Goal: Answer question/provide support: Share knowledge or assist other users

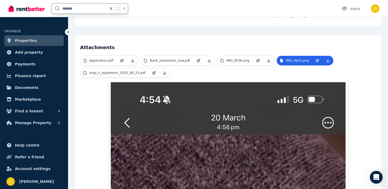
drag, startPoint x: 85, startPoint y: 6, endPoint x: 31, endPoint y: 7, distance: 54.2
click at [31, 7] on div "******* k" at bounding box center [70, 8] width 122 height 17
type input "**"
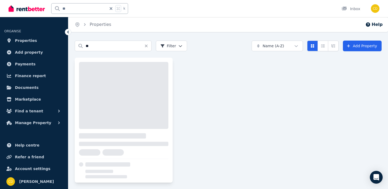
scroll to position [3, 0]
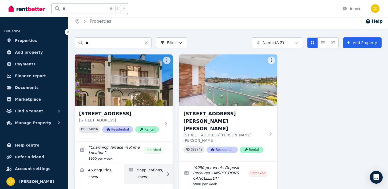
click at [161, 177] on link "Applications for 83 Bay St, Rockdale" at bounding box center [148, 174] width 49 height 20
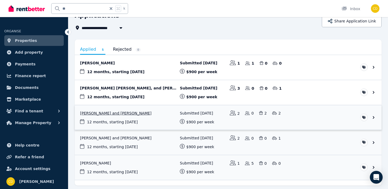
scroll to position [30, 0]
click at [152, 90] on link "View application: Leticia Freitas De Moura, Tommaso Redaelli, and Michelle Pere…" at bounding box center [228, 92] width 307 height 25
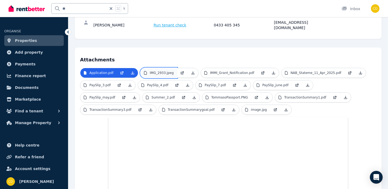
click at [156, 68] on link "IMG_2933.jpeg" at bounding box center [159, 73] width 36 height 10
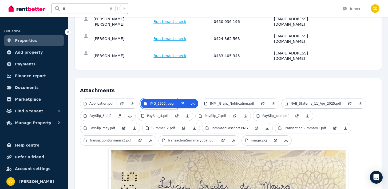
scroll to position [64, 0]
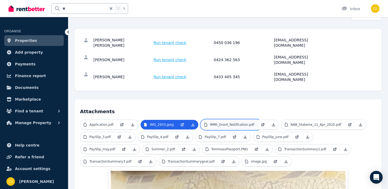
click at [222, 120] on link "IMMI_Grant_Notification.pdf" at bounding box center [229, 125] width 57 height 10
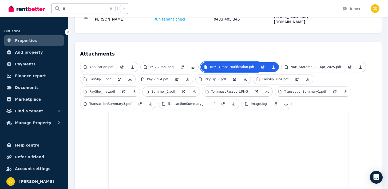
scroll to position [115, 0]
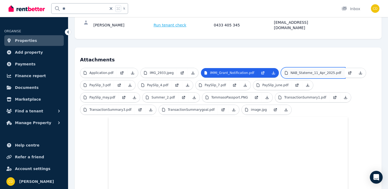
click at [307, 68] on link "NAB_Stateme_11_Apr_2025.pdf" at bounding box center [313, 73] width 63 height 10
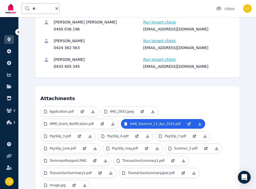
scroll to position [0, 0]
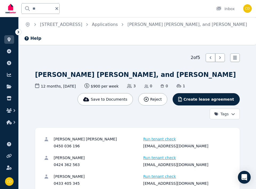
drag, startPoint x: 58, startPoint y: 83, endPoint x: 30, endPoint y: 74, distance: 29.5
copy h1 "[PERSON_NAME] [PERSON_NAME], and [PERSON_NAME]"
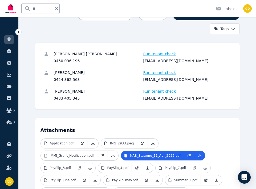
scroll to position [89, 0]
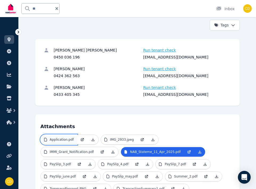
click at [57, 142] on p "Application.pdf" at bounding box center [62, 139] width 24 height 4
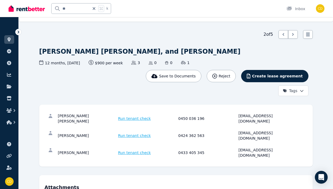
scroll to position [0, 0]
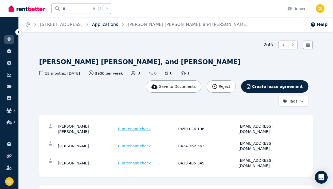
click at [103, 22] on link "Applications" at bounding box center [105, 24] width 26 height 5
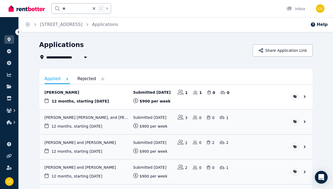
click at [108, 97] on link "View application: Ashish Ghimire" at bounding box center [175, 96] width 273 height 25
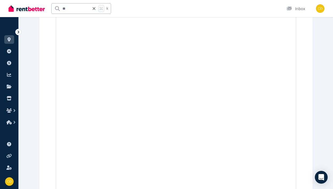
scroll to position [1100, 0]
click at [94, 9] on icon at bounding box center [93, 8] width 5 height 4
click at [84, 9] on input "text" at bounding box center [74, 8] width 45 height 10
type input "*****"
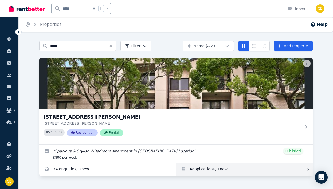
click at [195, 165] on link "Applications for 3/43 Ewart Street, Marrickville" at bounding box center [244, 169] width 137 height 13
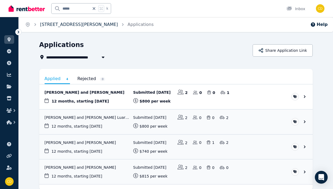
click at [84, 26] on link "[STREET_ADDRESS][PERSON_NAME]" at bounding box center [79, 24] width 78 height 5
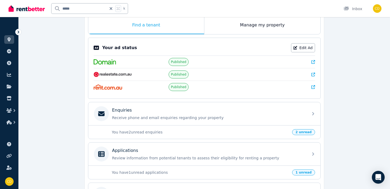
scroll to position [113, 0]
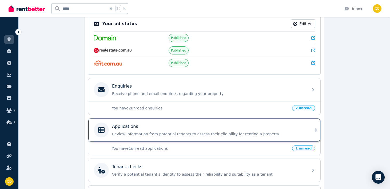
click at [235, 125] on div "Applications" at bounding box center [208, 126] width 193 height 6
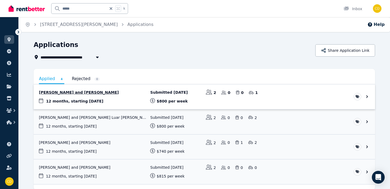
click at [135, 90] on link "View application: Eugenie English and Max Smith" at bounding box center [205, 96] width 342 height 25
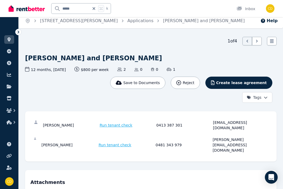
scroll to position [2, 0]
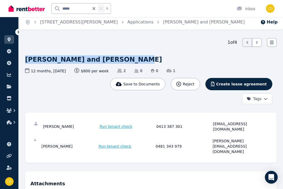
drag, startPoint x: 23, startPoint y: 57, endPoint x: 136, endPoint y: 63, distance: 112.8
copy h1 "[PERSON_NAME] and [PERSON_NAME]"
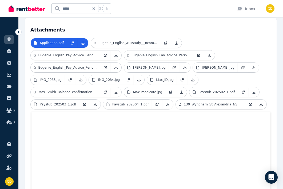
scroll to position [153, 0]
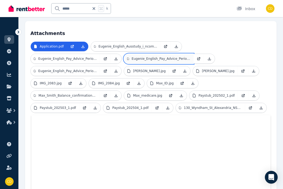
click at [148, 57] on p "Eugenie_English_Pay_Advice_PeriodEnd_2025_8_10.pdf" at bounding box center [161, 59] width 58 height 4
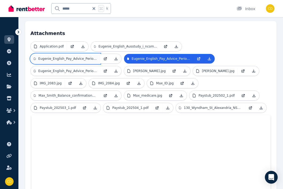
click at [74, 57] on p "Eugenie_English_Pay_Advice_PeriodEnd_2025_7_27.pdf" at bounding box center [67, 59] width 58 height 4
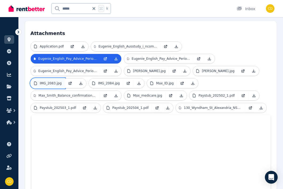
click at [54, 78] on link "IMG_2083.jpg" at bounding box center [48, 83] width 34 height 10
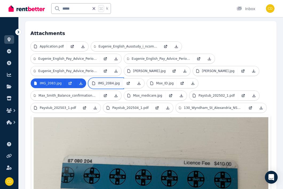
click at [111, 81] on p "IMG_2084.jpg" at bounding box center [109, 83] width 22 height 4
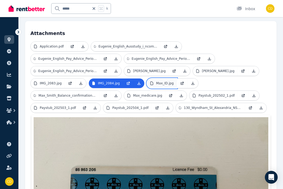
click at [165, 81] on p "Max_ID.jpg" at bounding box center [165, 83] width 18 height 4
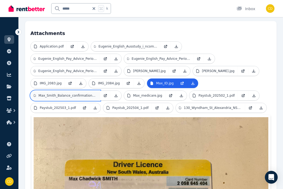
click at [67, 93] on p "Max_Smith_Balance_confirmation_August_2025.pdf" at bounding box center [67, 95] width 58 height 4
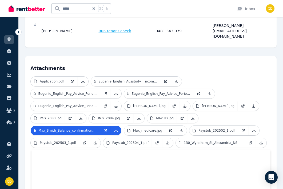
scroll to position [101, 0]
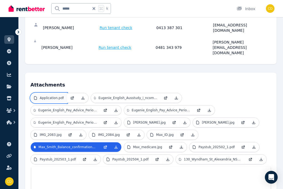
click at [54, 93] on link "Application.pdf" at bounding box center [49, 98] width 36 height 10
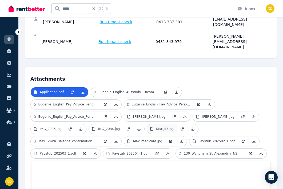
scroll to position [113, 0]
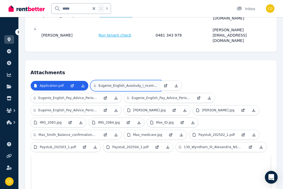
click at [129, 81] on link "Eugenie_English_Ausstudy_i_ncome statement_August.pdf" at bounding box center [125, 86] width 69 height 10
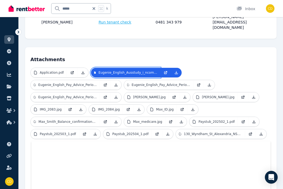
scroll to position [131, 0]
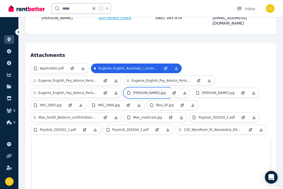
click at [150, 91] on p "[PERSON_NAME].jpg" at bounding box center [149, 93] width 33 height 4
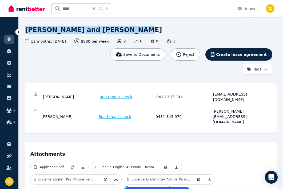
scroll to position [0, 0]
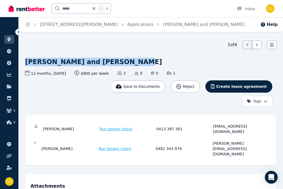
drag, startPoint x: 40, startPoint y: 28, endPoint x: 99, endPoint y: 35, distance: 59.3
click at [99, 35] on div "Home [STREET_ADDRESS][PERSON_NAME] Applications [PERSON_NAME] and [PERSON_NAME]…" at bounding box center [141, 94] width 283 height 189
click at [99, 28] on ol "Home [STREET_ADDRESS][PERSON_NAME] Applications [PERSON_NAME] and [PERSON_NAME]" at bounding box center [135, 24] width 232 height 15
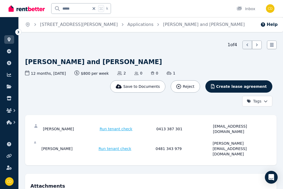
drag, startPoint x: 98, startPoint y: 25, endPoint x: 38, endPoint y: 26, distance: 60.3
click at [38, 26] on ol "Home [STREET_ADDRESS][PERSON_NAME] Applications [PERSON_NAME] and [PERSON_NAME]" at bounding box center [135, 24] width 232 height 15
copy link "[STREET_ADDRESS][PERSON_NAME]"
click at [223, 125] on div "[EMAIL_ADDRESS][DOMAIN_NAME]" at bounding box center [240, 129] width 55 height 11
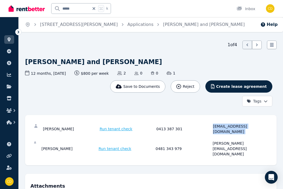
click at [223, 125] on div "[EMAIL_ADDRESS][DOMAIN_NAME]" at bounding box center [240, 129] width 55 height 11
copy div "[EMAIL_ADDRESS][DOMAIN_NAME]"
click at [238, 141] on div "[PERSON_NAME][EMAIL_ADDRESS][DOMAIN_NAME]" at bounding box center [241, 149] width 56 height 16
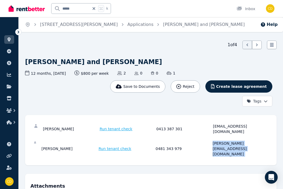
click at [238, 141] on div "[PERSON_NAME][EMAIL_ADDRESS][DOMAIN_NAME]" at bounding box center [241, 149] width 56 height 16
copy div "[PERSON_NAME][EMAIL_ADDRESS][DOMAIN_NAME]"
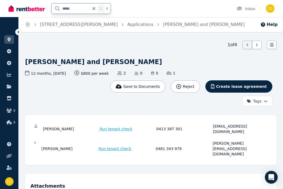
drag, startPoint x: 76, startPoint y: 9, endPoint x: 62, endPoint y: 9, distance: 13.6
click at [62, 9] on input "*****" at bounding box center [71, 8] width 38 height 10
type input "*********"
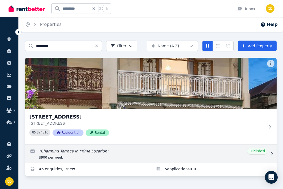
click at [193, 163] on link "Edit listing: Charming Terrace in Prime Location" at bounding box center [151, 154] width 252 height 18
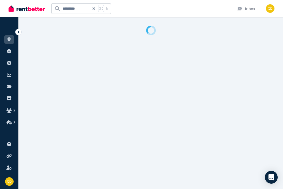
click at [193, 163] on div at bounding box center [141, 94] width 283 height 189
select select "**********"
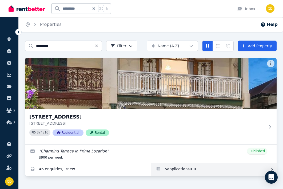
click at [181, 166] on link "Applications for 83 Bay St, Rockdale" at bounding box center [214, 169] width 126 height 13
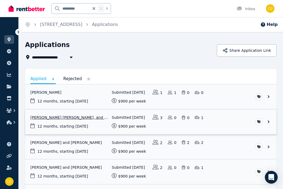
click at [82, 121] on link "View application: Leticia Freitas De Moura, Tommaso Redaelli, and Michelle Pere…" at bounding box center [151, 121] width 252 height 25
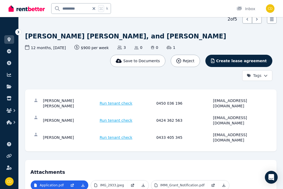
scroll to position [26, 0]
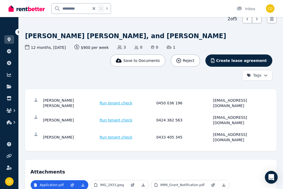
click at [223, 108] on div "[EMAIL_ADDRESS][DOMAIN_NAME]" at bounding box center [240, 103] width 55 height 11
copy div "[EMAIL_ADDRESS][DOMAIN_NAME]"
click at [220, 125] on div "[EMAIL_ADDRESS][DOMAIN_NAME]" at bounding box center [240, 120] width 55 height 11
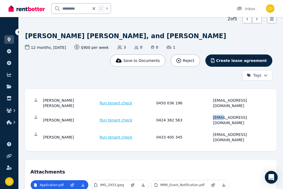
click at [220, 125] on div "[EMAIL_ADDRESS][DOMAIN_NAME]" at bounding box center [240, 120] width 55 height 11
copy div "[EMAIL_ADDRESS][DOMAIN_NAME]"
click at [227, 137] on div "[EMAIL_ADDRESS][DOMAIN_NAME]" at bounding box center [240, 137] width 55 height 11
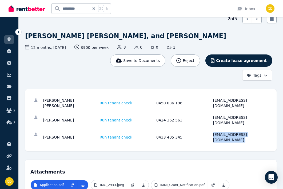
click at [227, 137] on div "[EMAIL_ADDRESS][DOMAIN_NAME]" at bounding box center [240, 137] width 55 height 11
copy div "[EMAIL_ADDRESS][DOMAIN_NAME]"
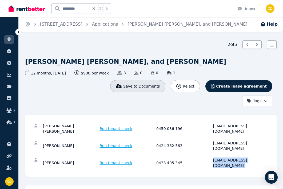
scroll to position [1, 0]
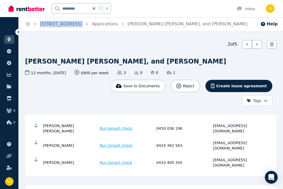
drag, startPoint x: 80, startPoint y: 24, endPoint x: 38, endPoint y: 25, distance: 42.2
click at [38, 25] on ol "Home [STREET_ADDRESS] Applications [PERSON_NAME] [PERSON_NAME], and [PERSON_NAM…" at bounding box center [136, 24] width 235 height 15
copy ol "[STREET_ADDRESS]"
